Goal: Use online tool/utility: Utilize a website feature to perform a specific function

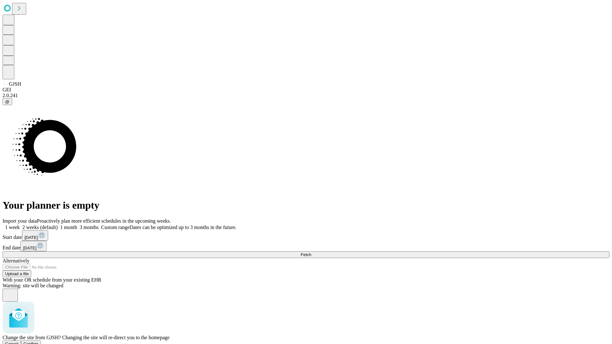
click at [39, 341] on span "Confirm" at bounding box center [31, 343] width 15 height 5
click at [20, 225] on label "1 week" at bounding box center [11, 227] width 17 height 5
click at [311, 252] on span "Fetch" at bounding box center [305, 254] width 11 height 5
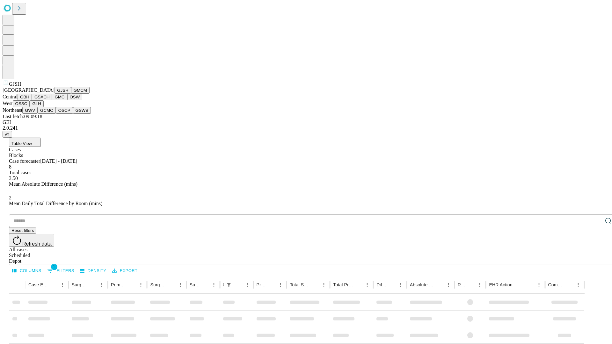
click at [71, 94] on button "GMCM" at bounding box center [80, 90] width 18 height 7
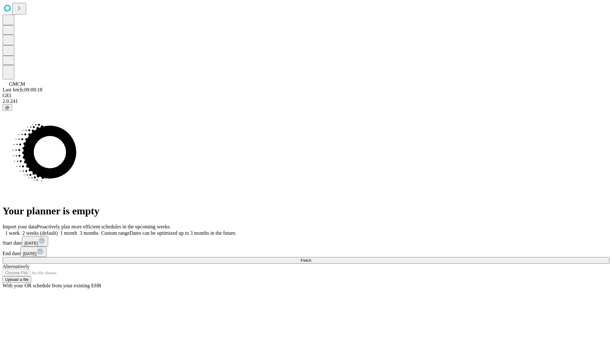
click at [20, 230] on label "1 week" at bounding box center [11, 232] width 17 height 5
click at [311, 258] on span "Fetch" at bounding box center [305, 260] width 11 height 5
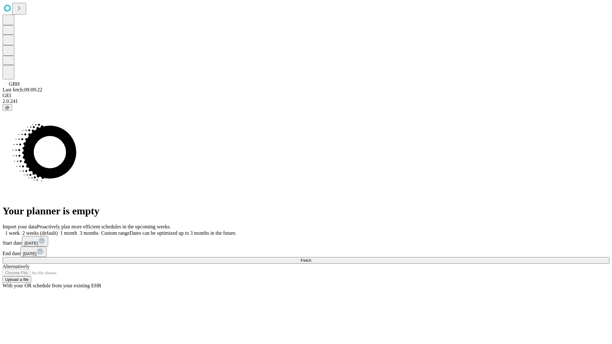
click at [20, 230] on label "1 week" at bounding box center [11, 232] width 17 height 5
click at [311, 258] on span "Fetch" at bounding box center [305, 260] width 11 height 5
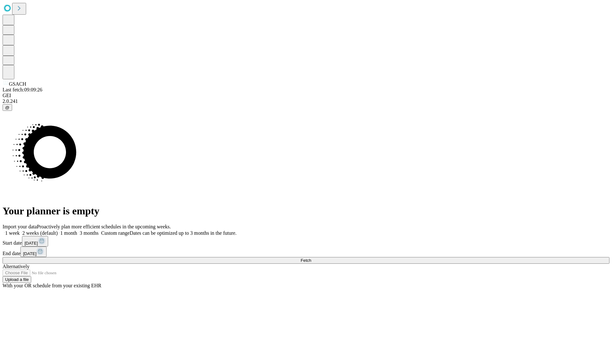
click at [20, 230] on label "1 week" at bounding box center [11, 232] width 17 height 5
click at [311, 258] on span "Fetch" at bounding box center [305, 260] width 11 height 5
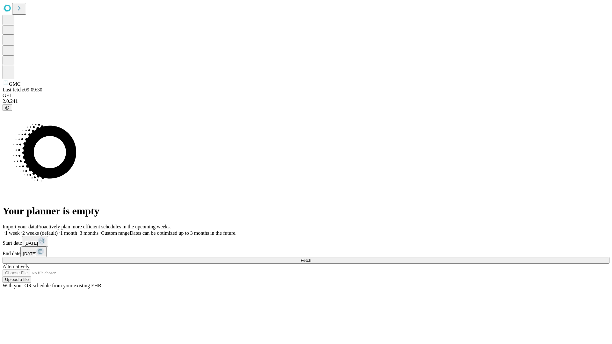
click at [20, 230] on label "1 week" at bounding box center [11, 232] width 17 height 5
click at [311, 258] on span "Fetch" at bounding box center [305, 260] width 11 height 5
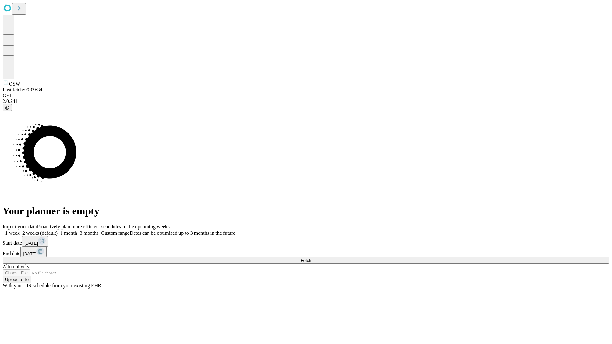
click at [20, 230] on label "1 week" at bounding box center [11, 232] width 17 height 5
click at [311, 258] on span "Fetch" at bounding box center [305, 260] width 11 height 5
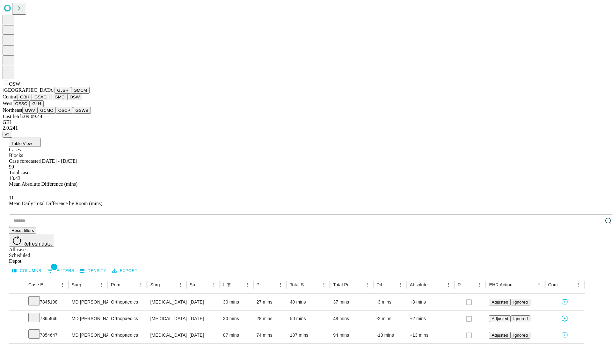
click at [30, 107] on button "OSSC" at bounding box center [21, 103] width 17 height 7
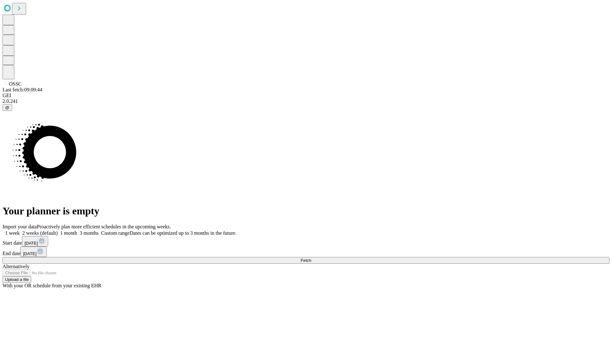
click at [20, 230] on label "1 week" at bounding box center [11, 232] width 17 height 5
click at [311, 258] on span "Fetch" at bounding box center [305, 260] width 11 height 5
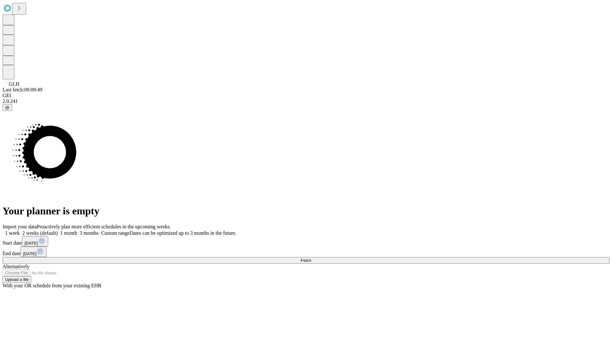
click at [311, 258] on span "Fetch" at bounding box center [305, 260] width 11 height 5
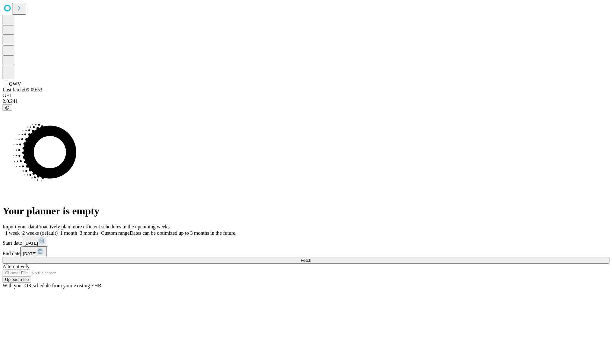
click at [311, 258] on span "Fetch" at bounding box center [305, 260] width 11 height 5
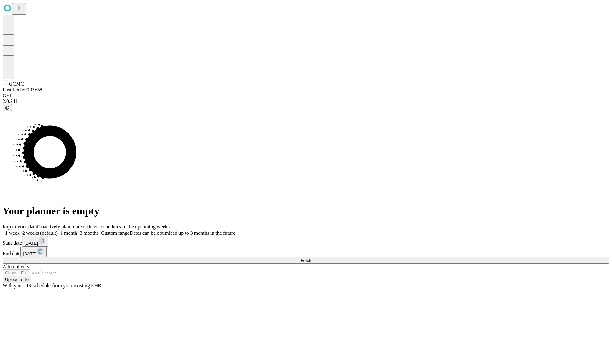
click at [20, 230] on label "1 week" at bounding box center [11, 232] width 17 height 5
click at [311, 258] on span "Fetch" at bounding box center [305, 260] width 11 height 5
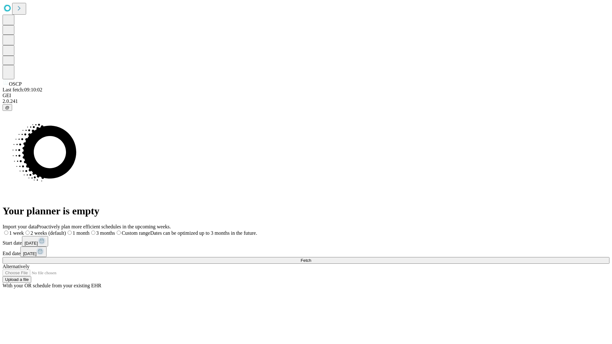
click at [24, 230] on label "1 week" at bounding box center [13, 232] width 21 height 5
click at [311, 258] on span "Fetch" at bounding box center [305, 260] width 11 height 5
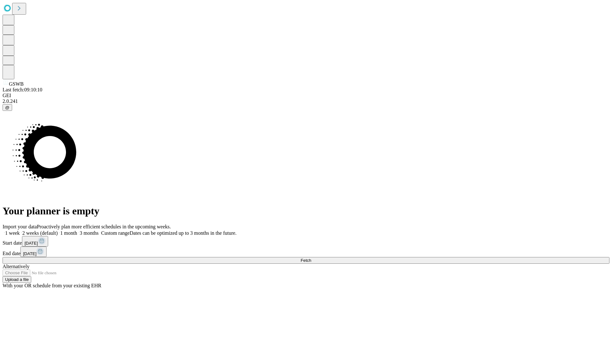
click at [311, 258] on span "Fetch" at bounding box center [305, 260] width 11 height 5
